Goal: Book appointment/travel/reservation

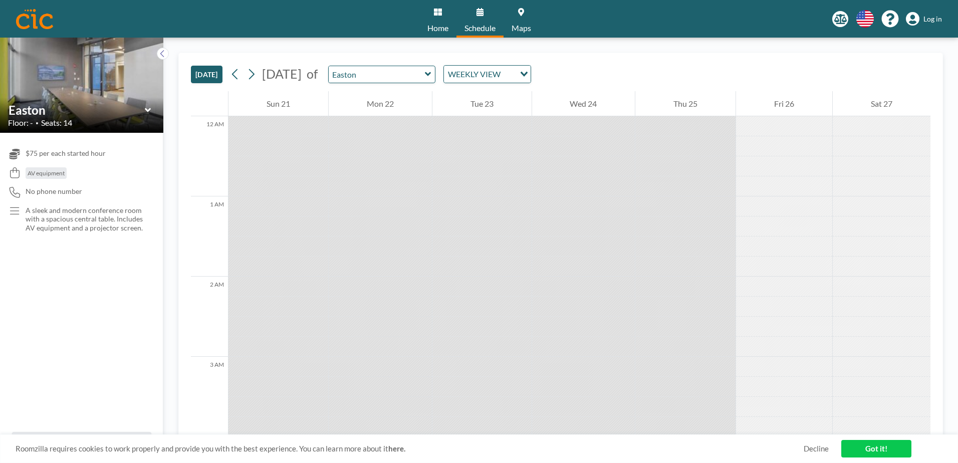
scroll to position [1223, 0]
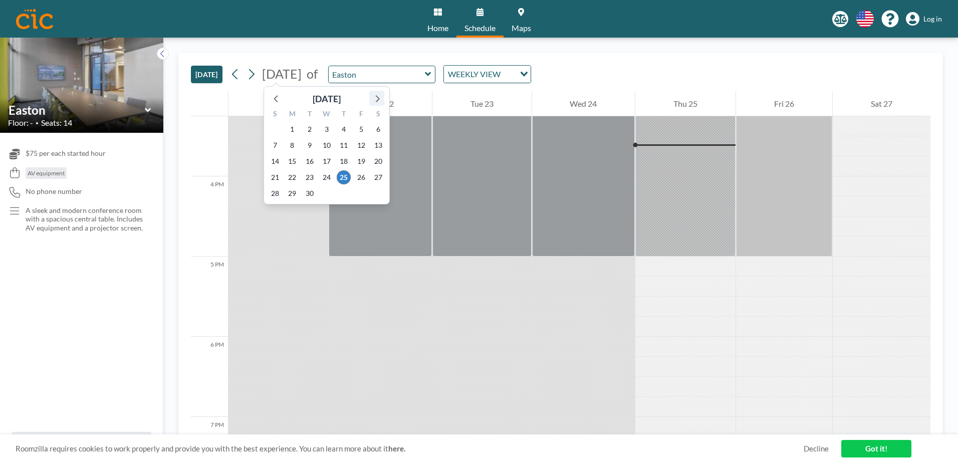
click at [375, 96] on icon at bounding box center [376, 98] width 13 height 13
click at [287, 194] on span "27" at bounding box center [292, 193] width 14 height 14
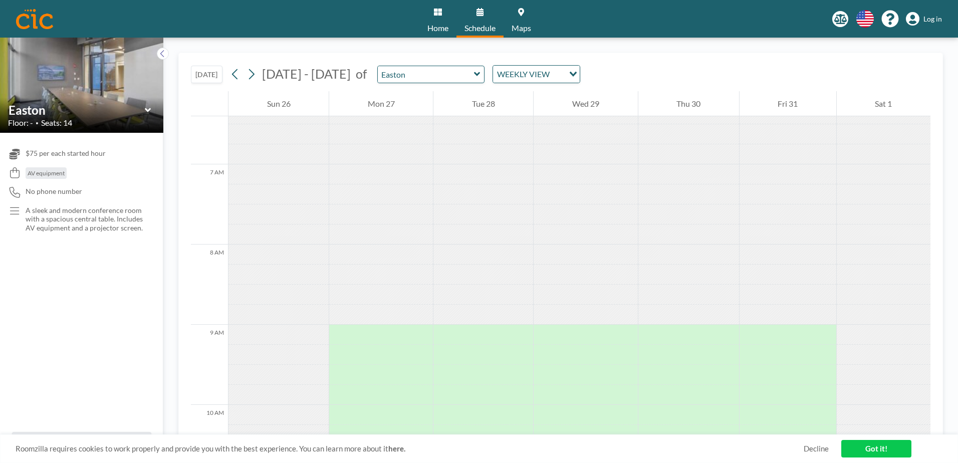
scroll to position [571, 0]
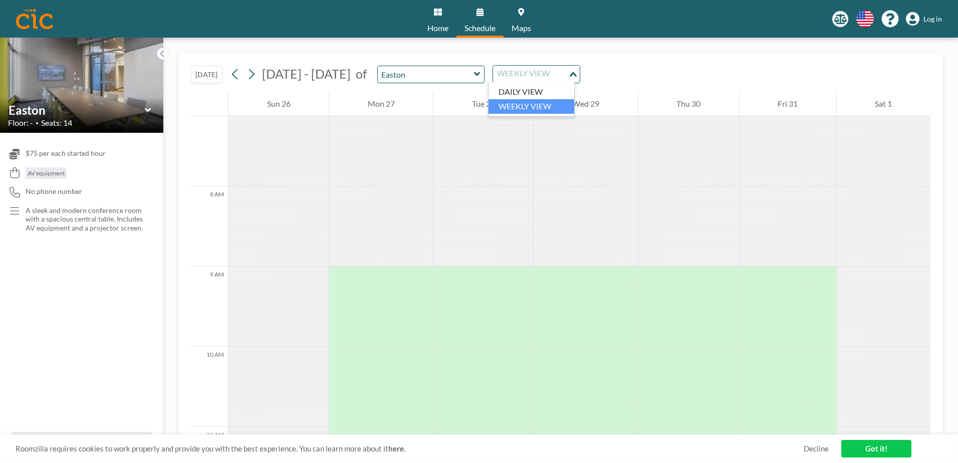
click at [521, 76] on div "WEEKLY VIEW" at bounding box center [530, 73] width 75 height 15
click at [522, 95] on li "DAILY VIEW" at bounding box center [532, 92] width 86 height 15
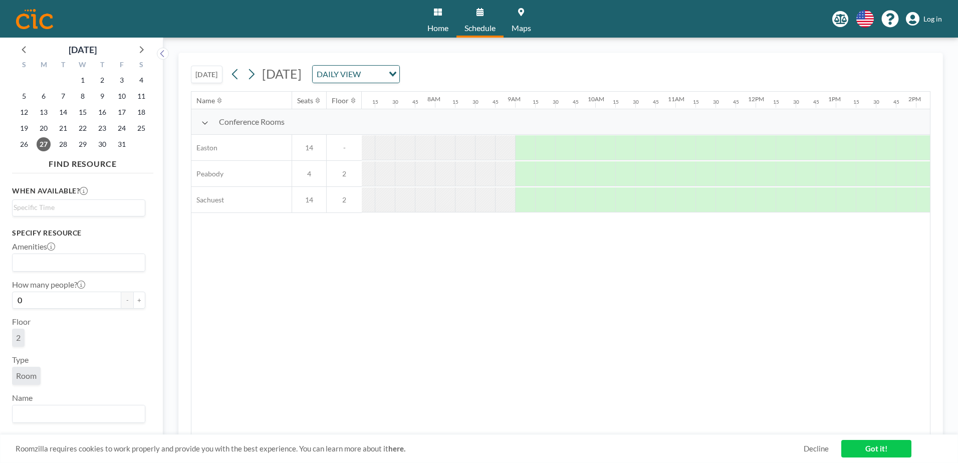
scroll to position [0, 621]
click at [52, 211] on input "Search for option" at bounding box center [77, 208] width 126 height 12
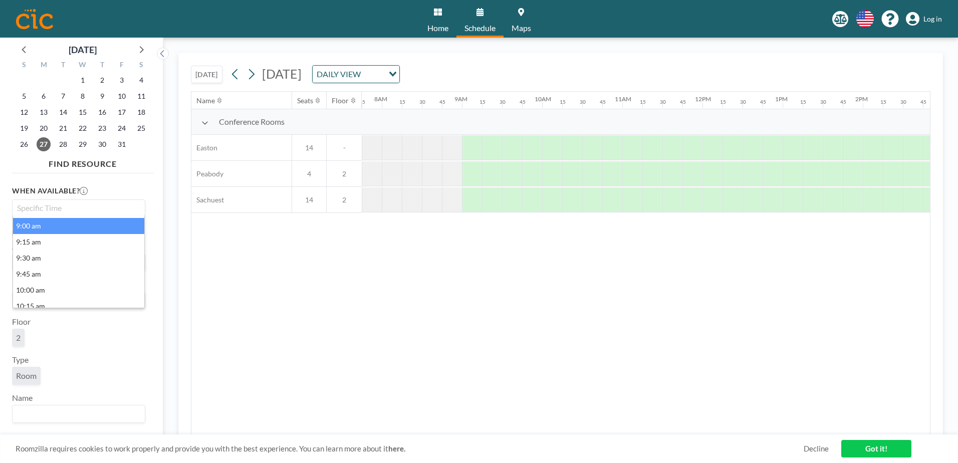
click at [49, 232] on li "9:00 am" at bounding box center [78, 226] width 131 height 16
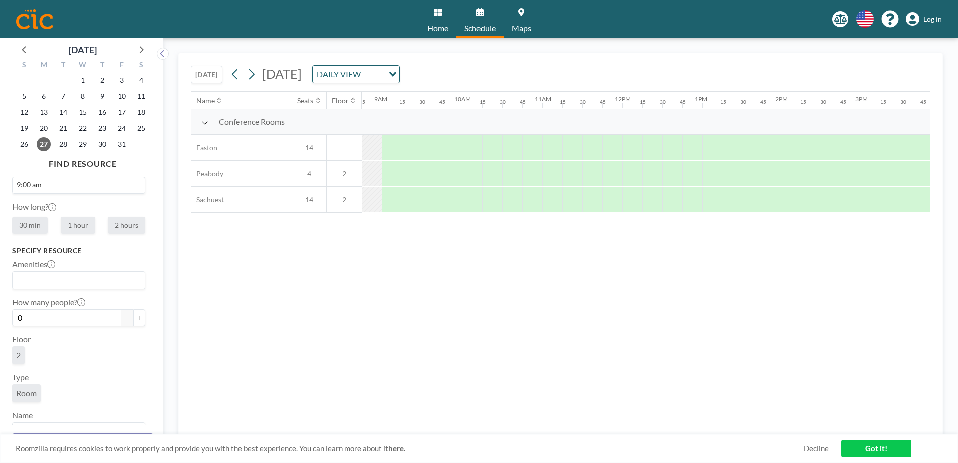
scroll to position [42, 0]
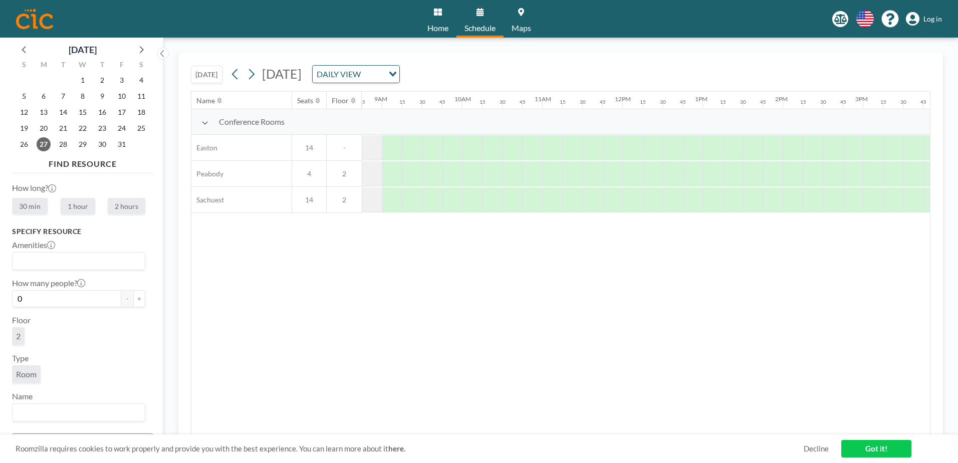
click at [38, 264] on input "Search for option" at bounding box center [77, 261] width 126 height 13
click at [43, 280] on li "AV equipment" at bounding box center [78, 279] width 131 height 15
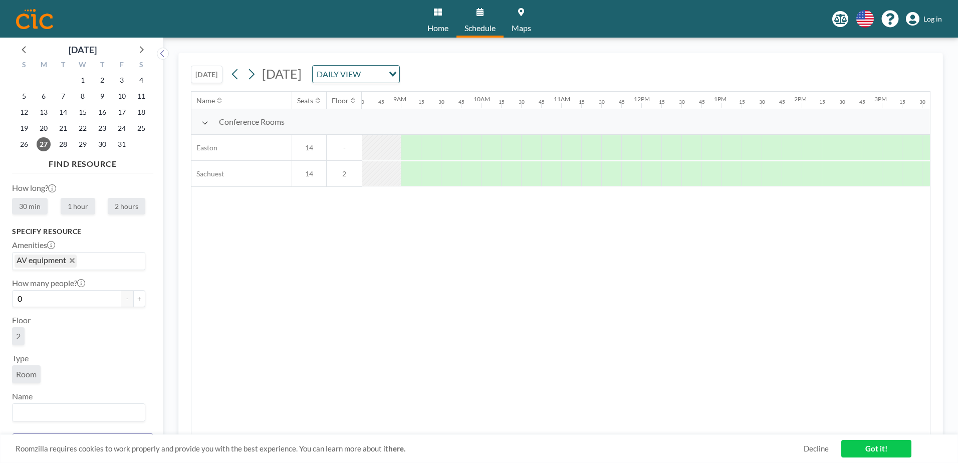
scroll to position [0, 702]
click at [99, 262] on input "Search for option" at bounding box center [109, 261] width 62 height 13
click at [93, 275] on li "Projector screen" at bounding box center [78, 279] width 131 height 15
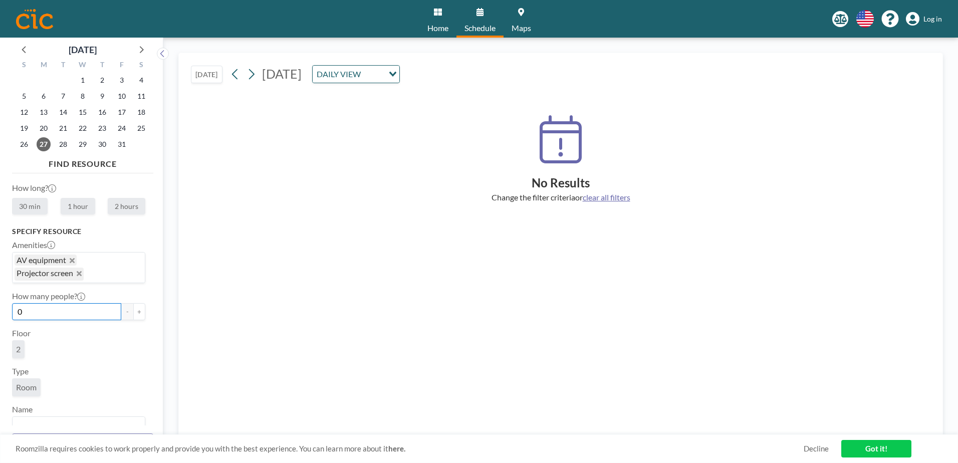
click at [59, 309] on input "0" at bounding box center [66, 311] width 109 height 17
click at [867, 448] on link "Got it!" at bounding box center [876, 449] width 70 height 18
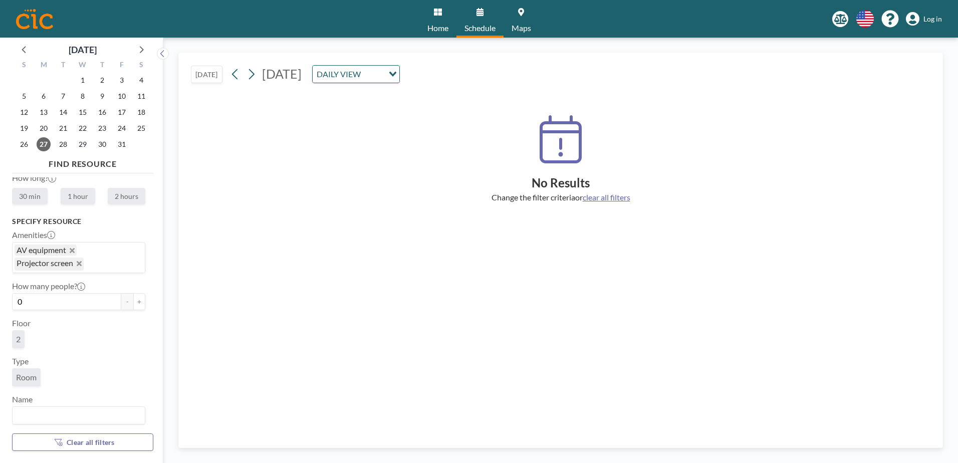
scroll to position [55, 0]
drag, startPoint x: 31, startPoint y: 296, endPoint x: 11, endPoint y: 292, distance: 19.9
click at [12, 295] on aside "[DATE] S M T W T F S 28 29 30 1 2 3 4 5 6 7 8 9 10 11 12 13 14 15 16 17 18 19 2…" at bounding box center [77, 250] width 155 height 425
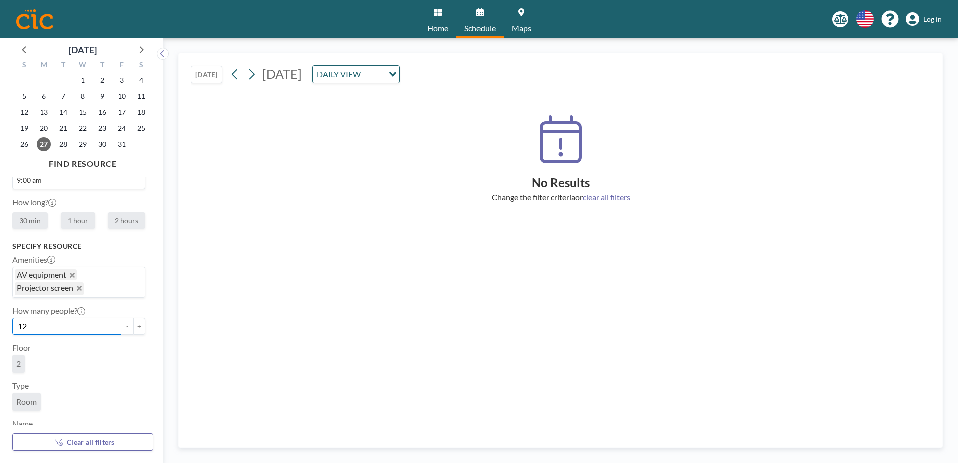
scroll to position [0, 0]
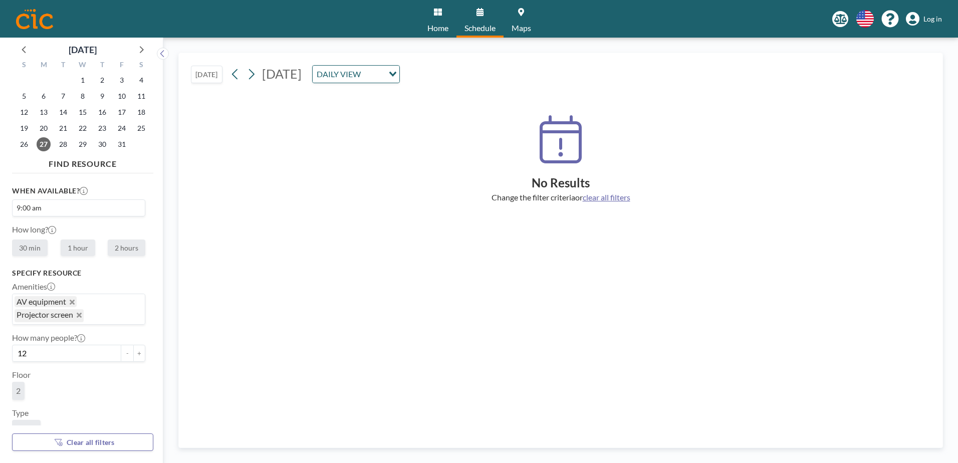
drag, startPoint x: 54, startPoint y: 211, endPoint x: -26, endPoint y: 206, distance: 79.8
click at [0, 206] on html "Home Schedule Maps English Polski 日本語 Española Log in [DATE] S M T W T F S 28 2…" at bounding box center [479, 231] width 958 height 463
click at [110, 190] on div "When available? 9:00 am Loading... 9:00 am 9:15 am 9:30 am 9:45 am 10:00 am 10:…" at bounding box center [78, 220] width 133 height 71
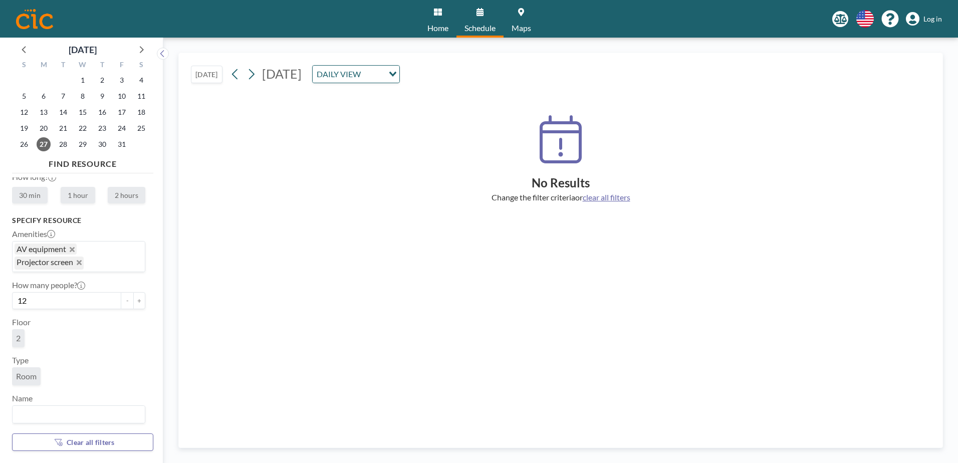
scroll to position [55, 0]
click at [65, 443] on icon "button" at bounding box center [59, 442] width 16 height 7
type input "0"
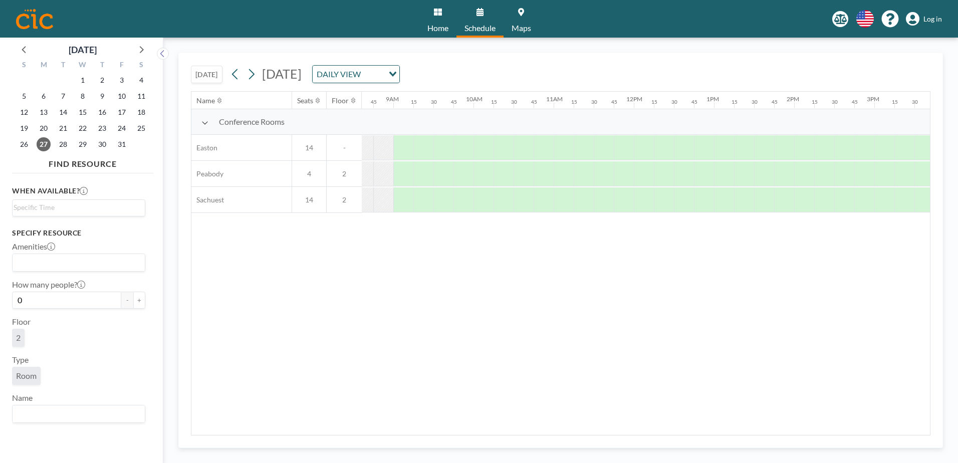
scroll to position [0, 702]
click at [389, 148] on div at bounding box center [392, 147] width 20 height 25
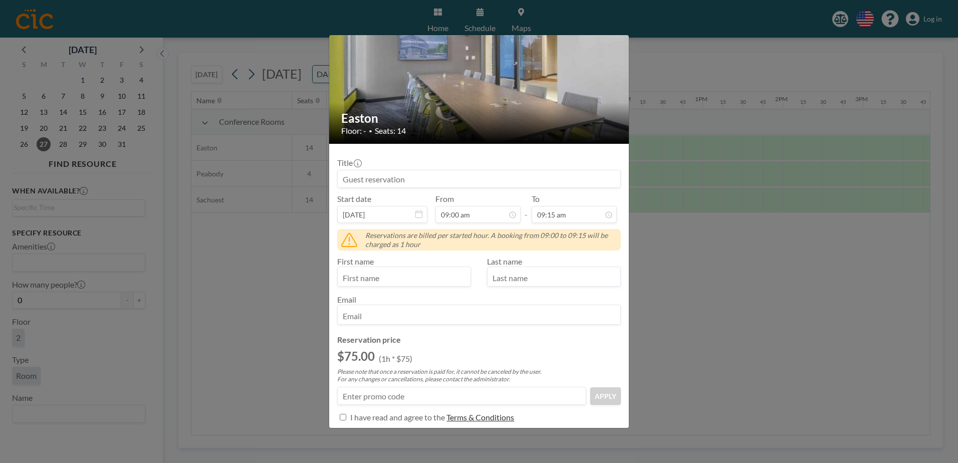
scroll to position [0, 0]
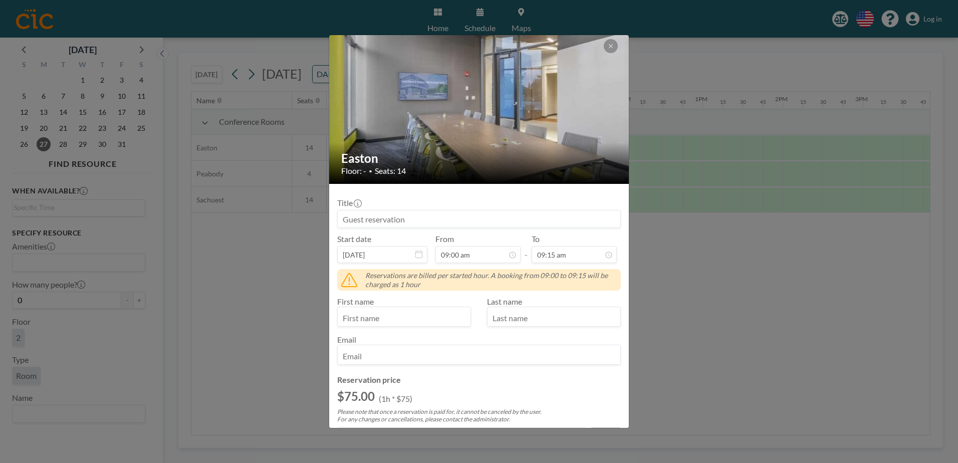
click at [603, 46] on img at bounding box center [479, 110] width 301 height 200
click at [607, 43] on button at bounding box center [611, 46] width 14 height 14
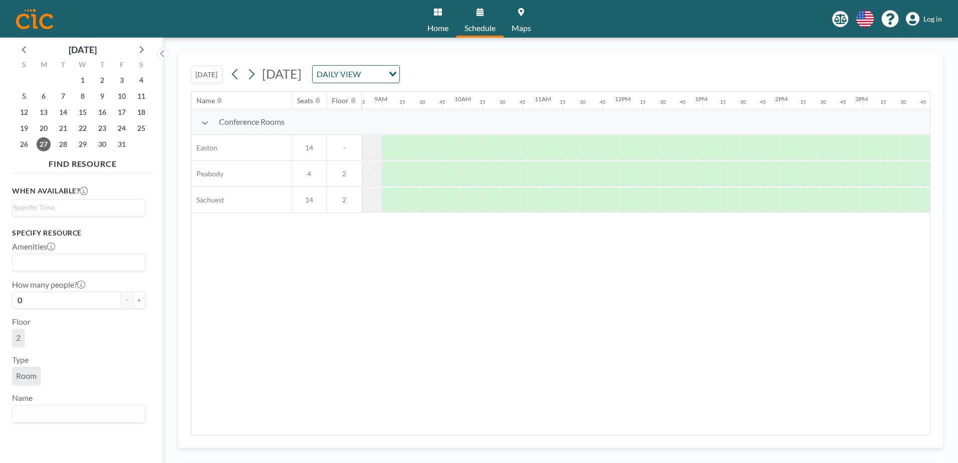
click at [45, 23] on img at bounding box center [34, 19] width 37 height 20
click at [31, 19] on img at bounding box center [34, 19] width 37 height 20
